Goal: Find specific page/section: Find specific page/section

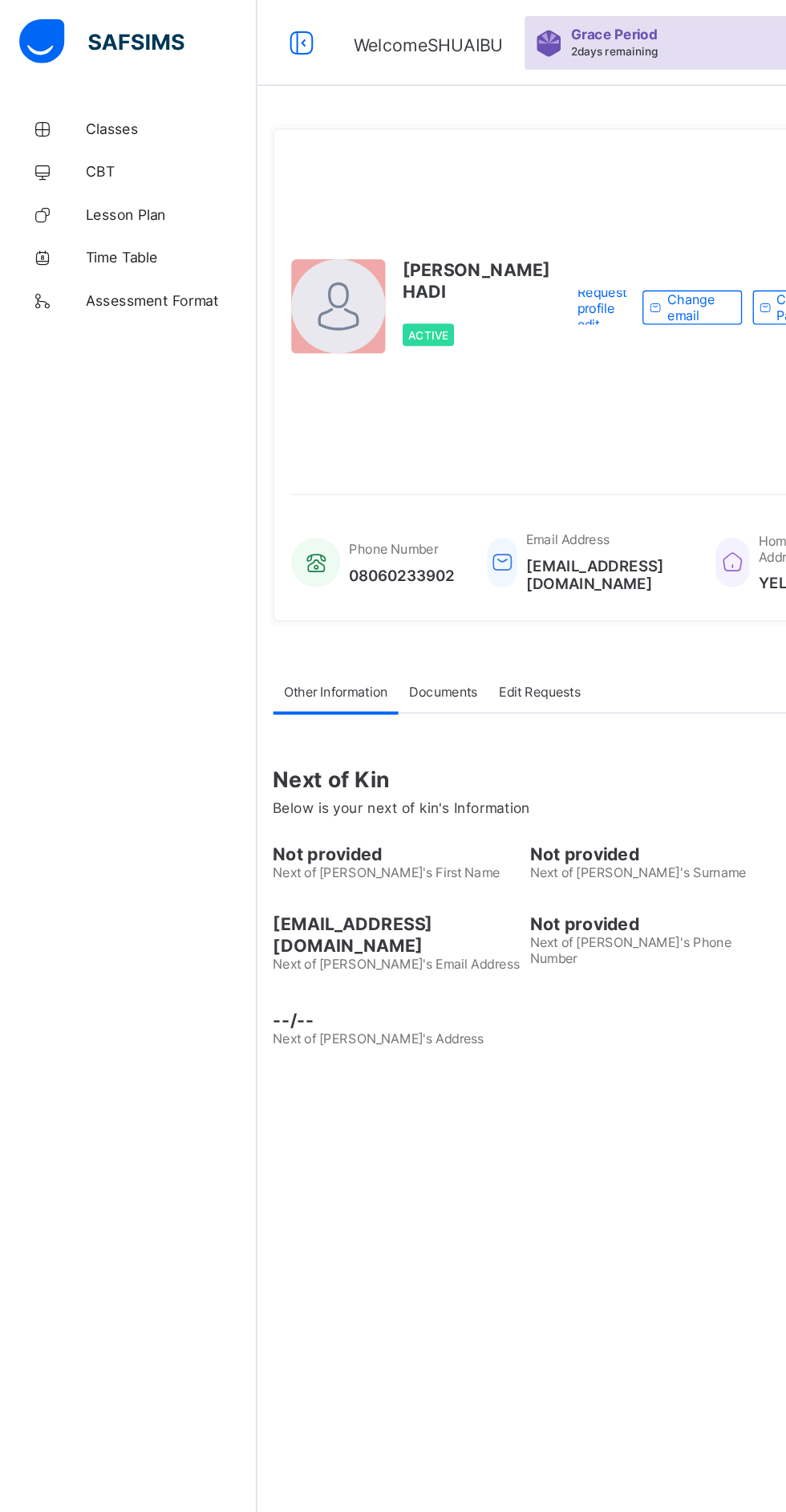
click at [87, 128] on span "CBT" at bounding box center [128, 128] width 128 height 13
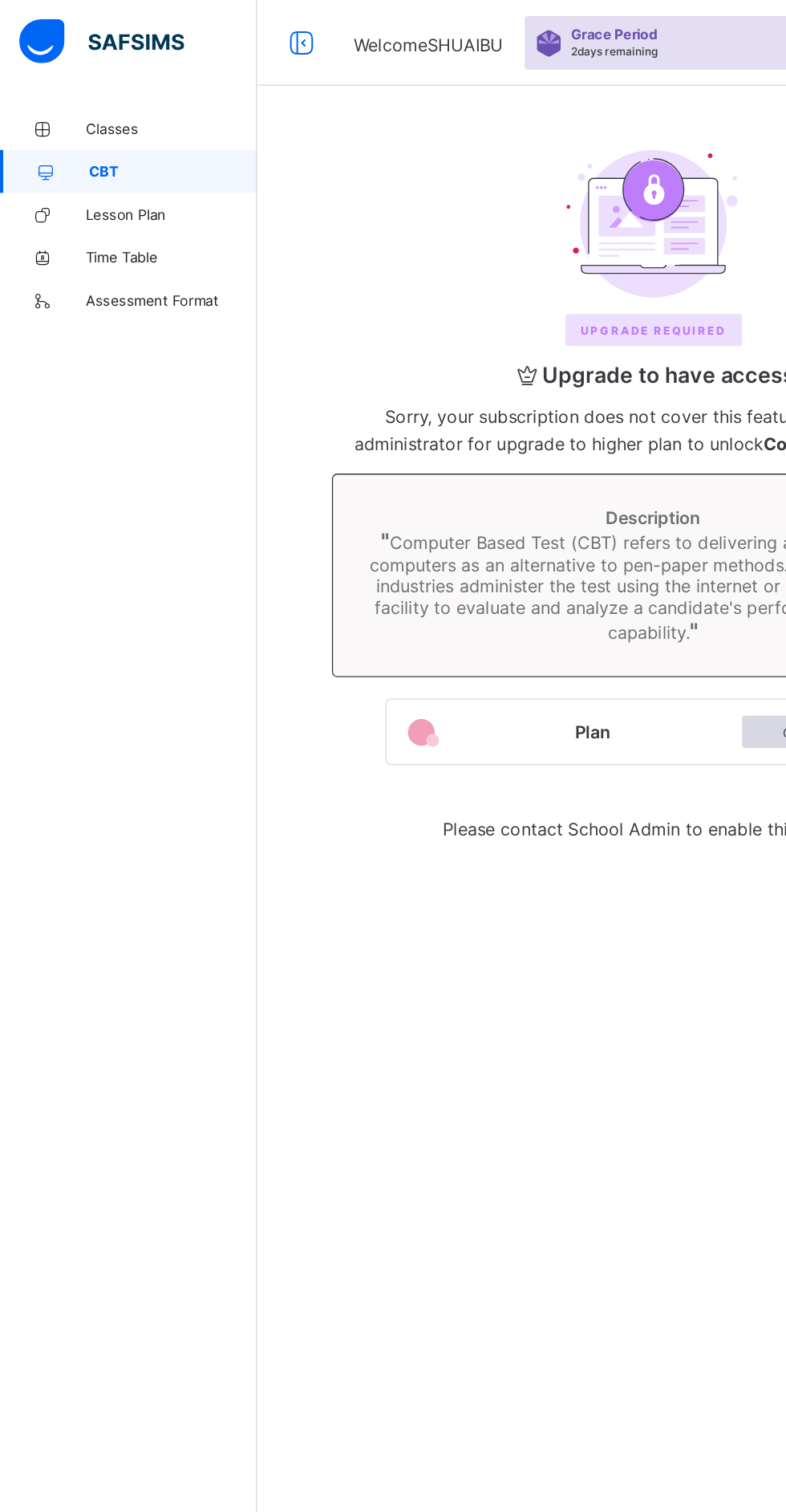
click at [115, 86] on link "Classes" at bounding box center [96, 96] width 193 height 32
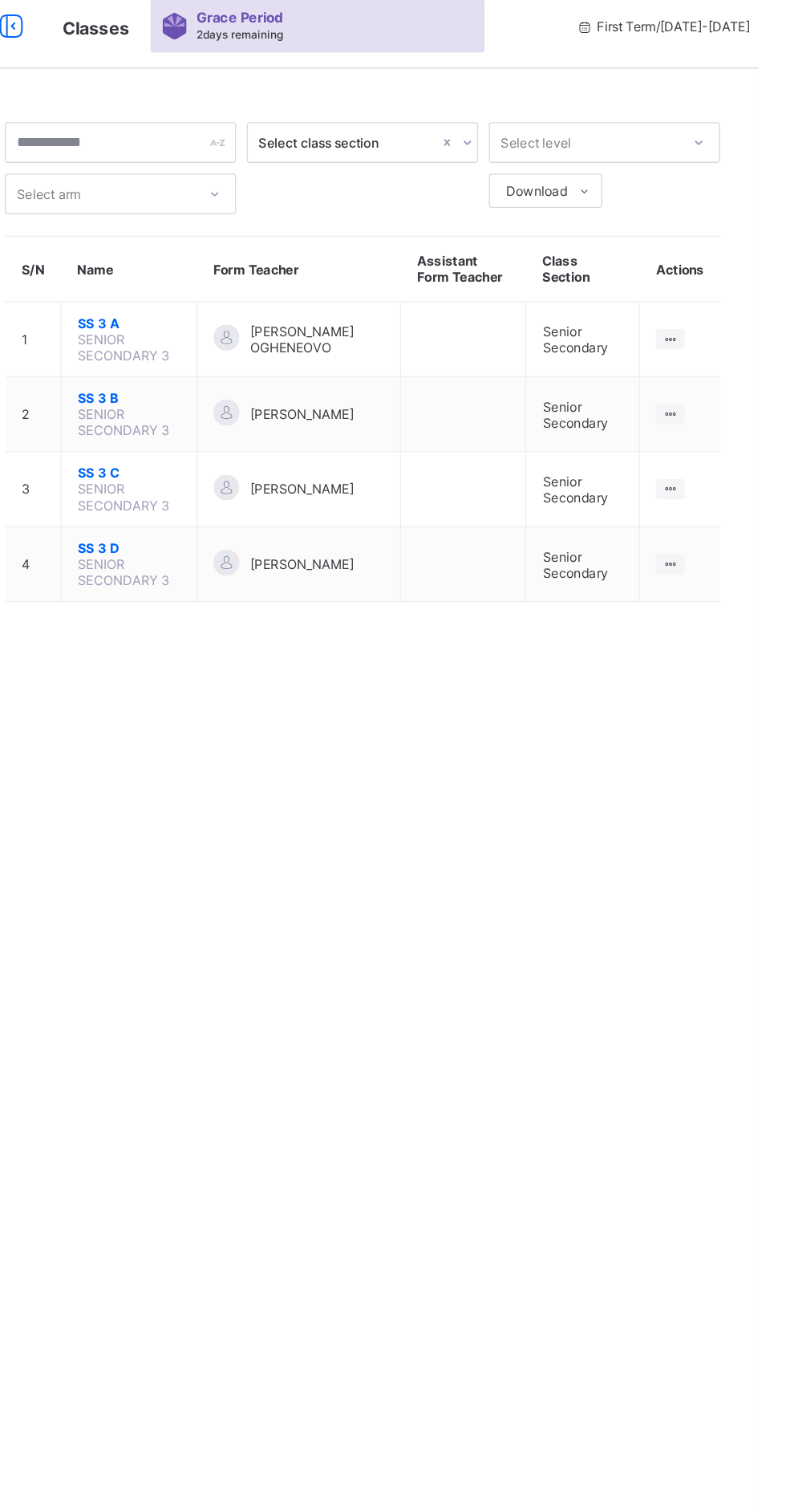
click at [729, 320] on div at bounding box center [720, 323] width 22 height 15
click at [0, 0] on div "View Class" at bounding box center [0, 0] width 0 height 0
